Goal: Find specific page/section: Find specific page/section

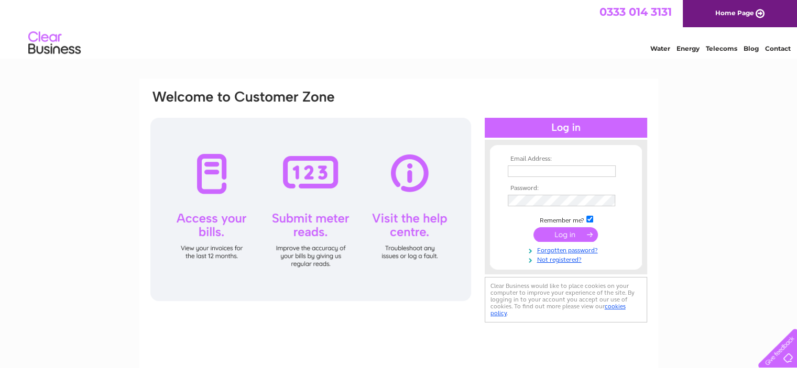
type input "jmw.turnbull@tiscali.co.uk"
click at [564, 236] on input "submit" at bounding box center [566, 234] width 64 height 15
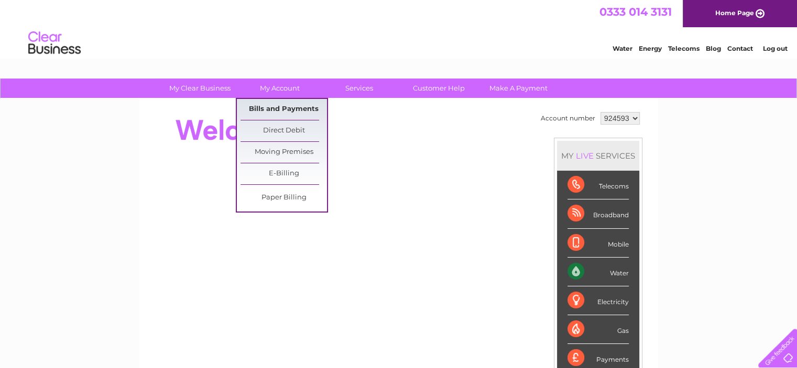
click at [264, 107] on link "Bills and Payments" at bounding box center [284, 109] width 86 height 21
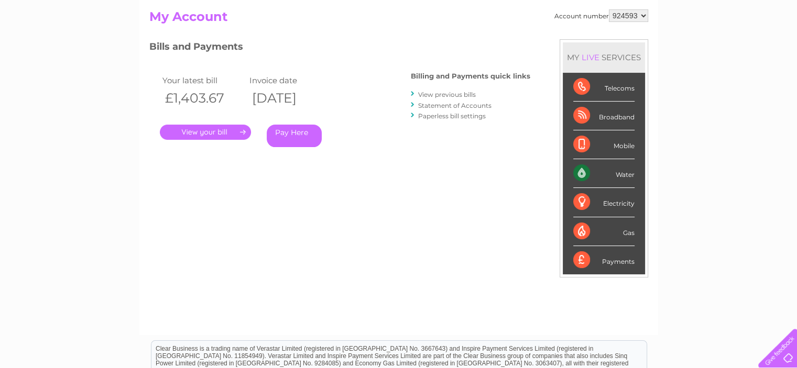
scroll to position [52, 0]
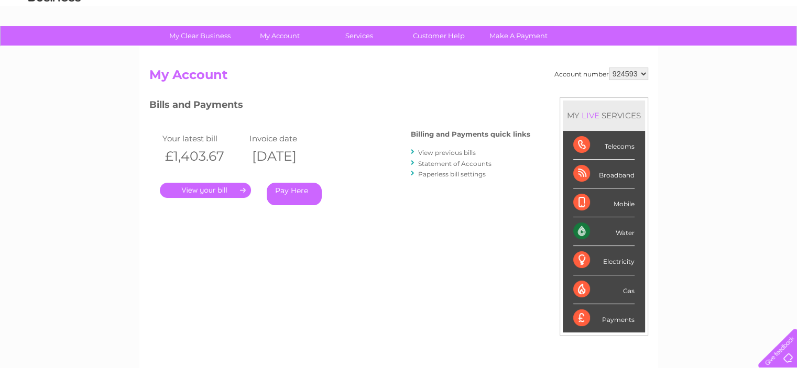
click at [211, 189] on link "." at bounding box center [205, 190] width 91 height 15
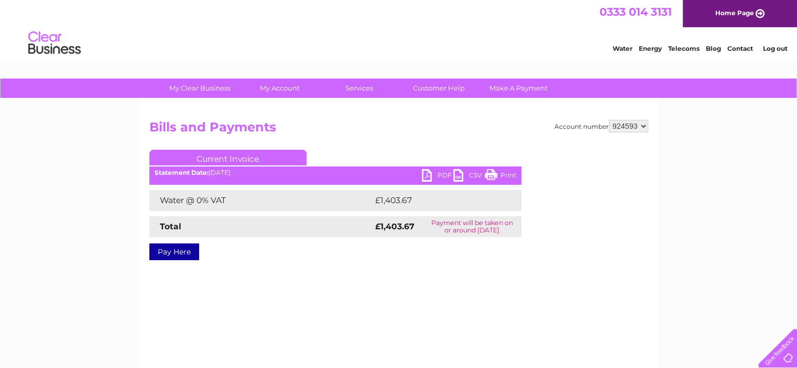
click at [427, 175] on link "PDF" at bounding box center [437, 176] width 31 height 15
